Goal: Transaction & Acquisition: Purchase product/service

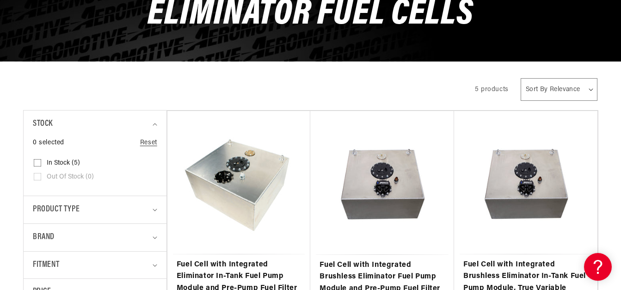
scroll to position [223, 0]
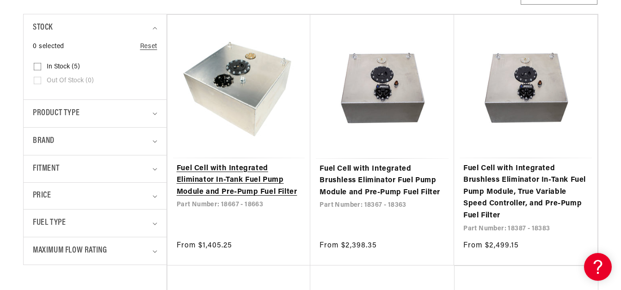
click at [238, 183] on link "Fuel Cell with Integrated Eliminator In-Tank Fuel Pump Module and Pre-Pump Fuel…" at bounding box center [239, 181] width 125 height 36
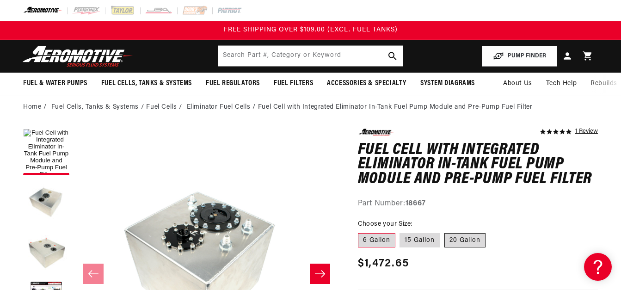
click at [459, 244] on label "20 Gallon" at bounding box center [465, 240] width 41 height 15
click at [445, 232] on input "20 Gallon" at bounding box center [445, 231] width 0 height 0
radio input "true"
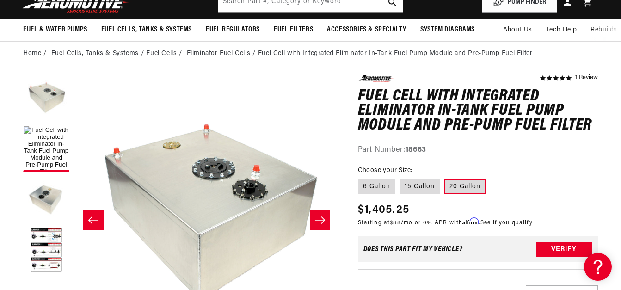
scroll to position [57, 0]
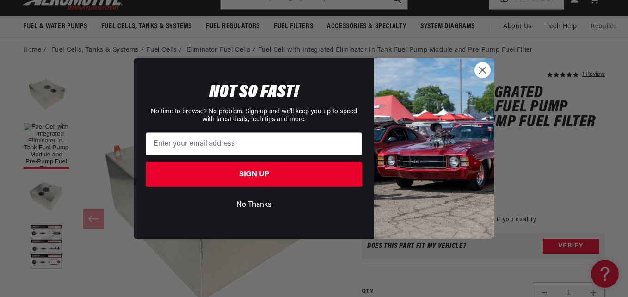
click at [486, 69] on circle "Close dialog" at bounding box center [482, 69] width 15 height 15
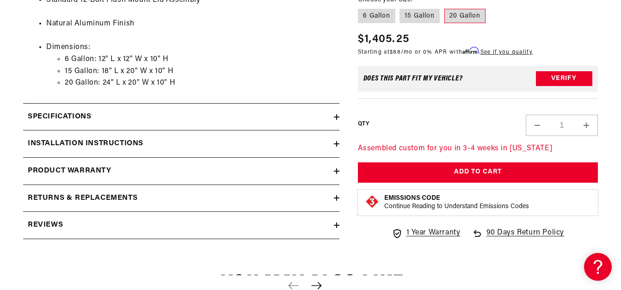
scroll to position [939, 0]
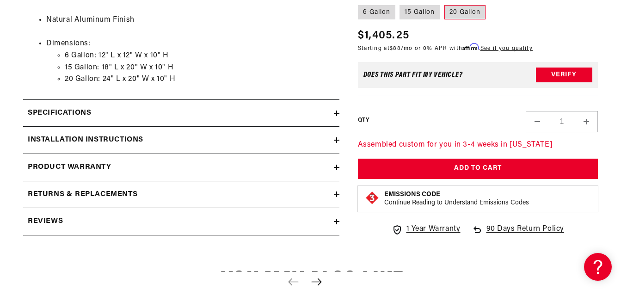
click at [304, 145] on div "Installation Instructions" at bounding box center [178, 140] width 311 height 12
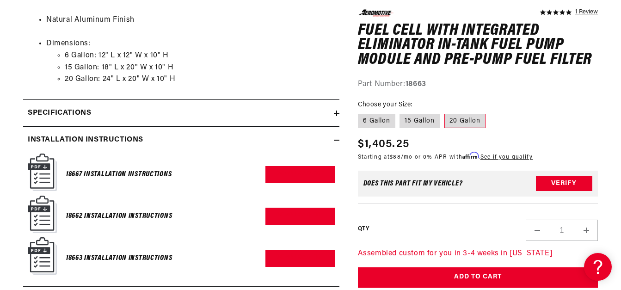
click at [303, 267] on div "18663 Installation Instructions Download PDF" at bounding box center [181, 258] width 307 height 42
click at [308, 260] on link "Download PDF" at bounding box center [300, 258] width 69 height 17
